Goal: Find specific page/section: Find specific page/section

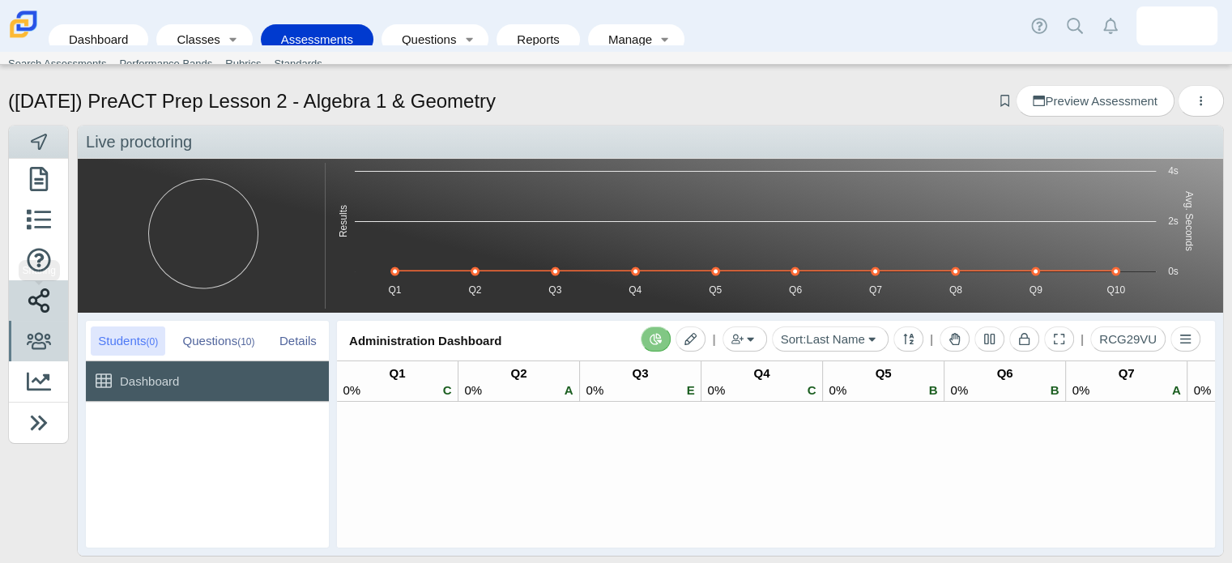
click at [49, 295] on icon at bounding box center [39, 300] width 24 height 24
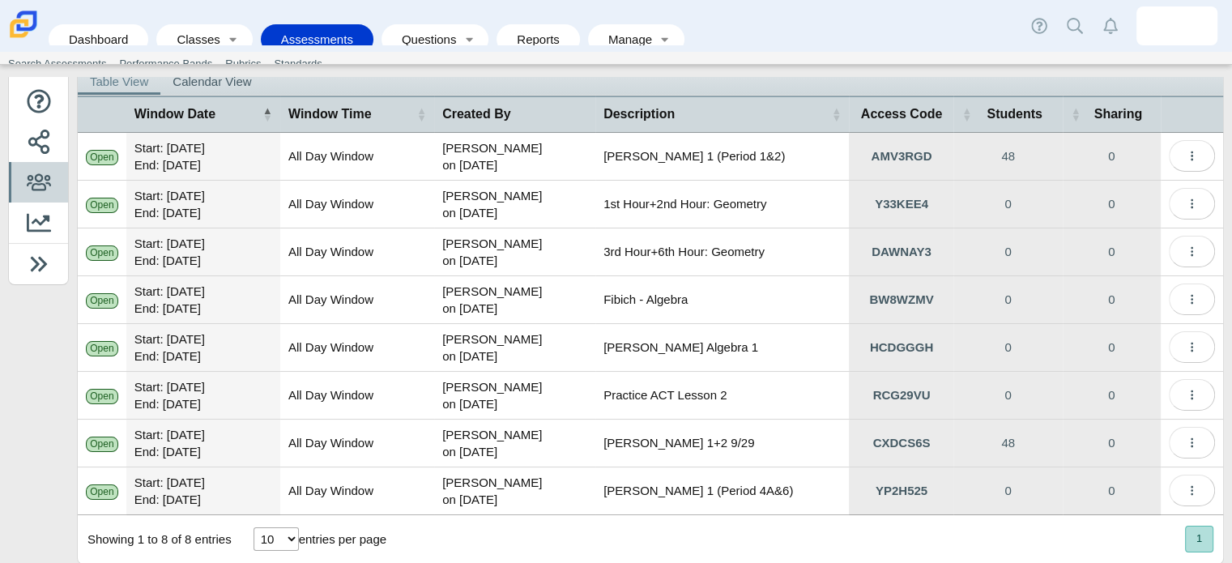
scroll to position [189, 0]
